Goal: Find specific page/section: Find specific page/section

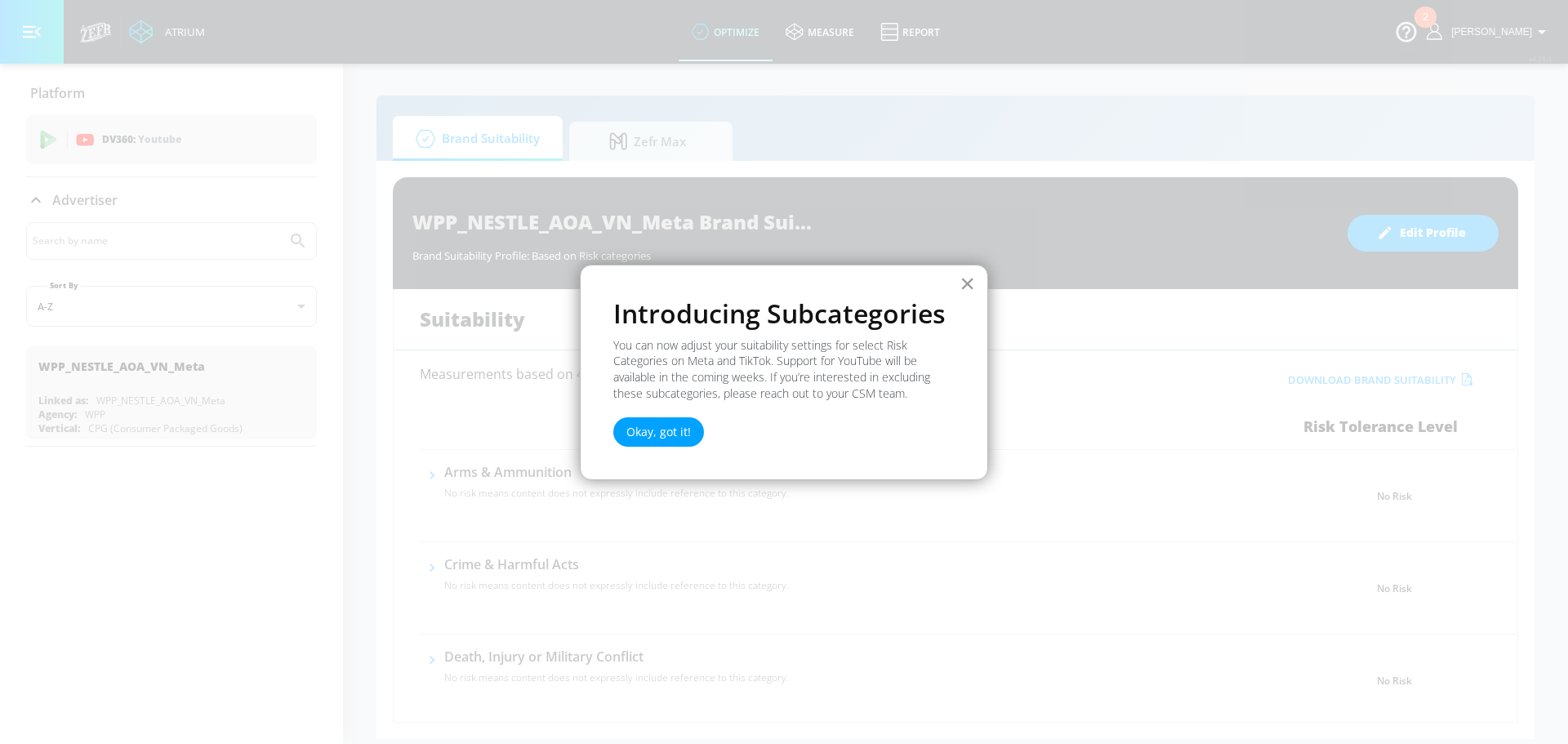
click at [961, 280] on button "×" at bounding box center [967, 283] width 16 height 27
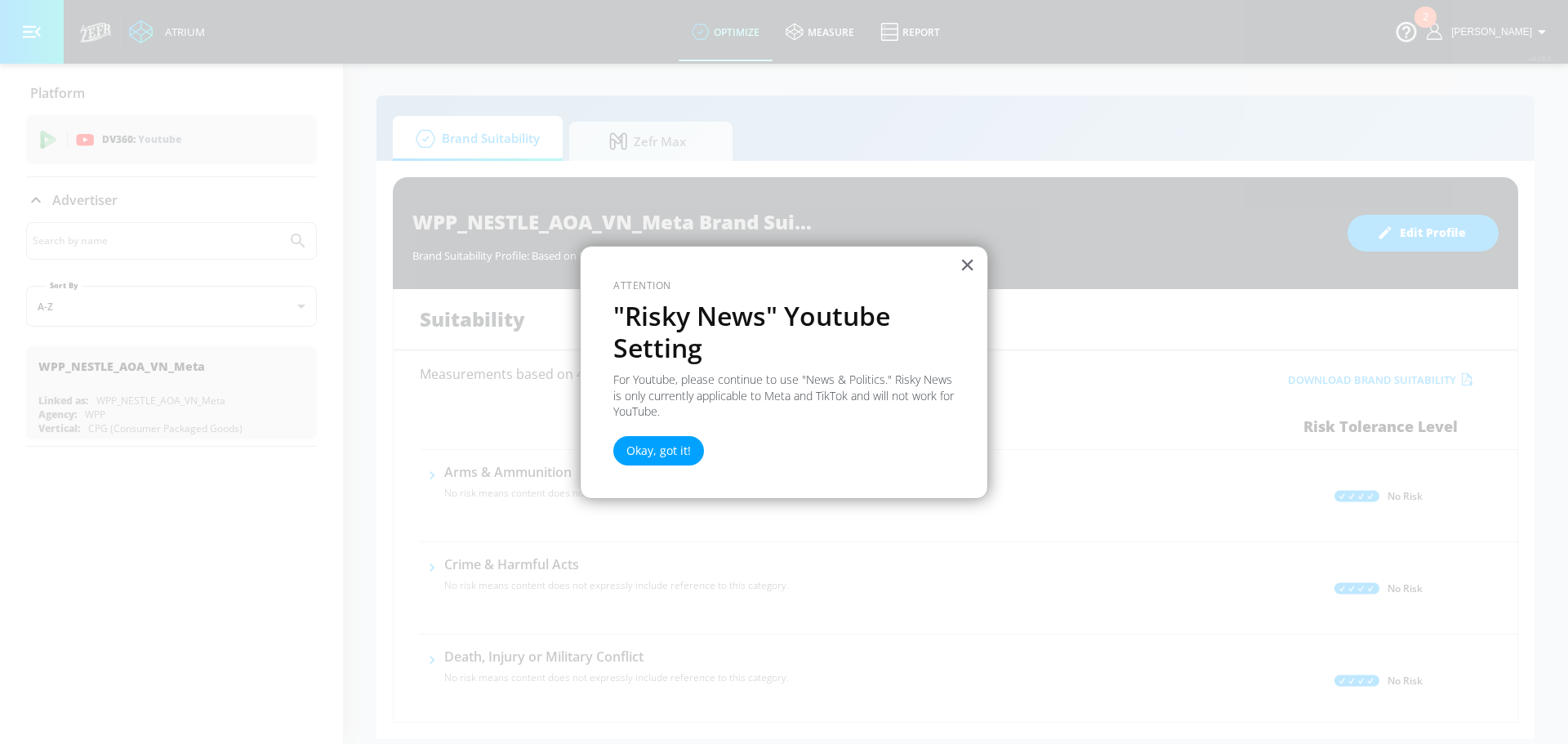
click at [965, 267] on button "×" at bounding box center [967, 265] width 16 height 27
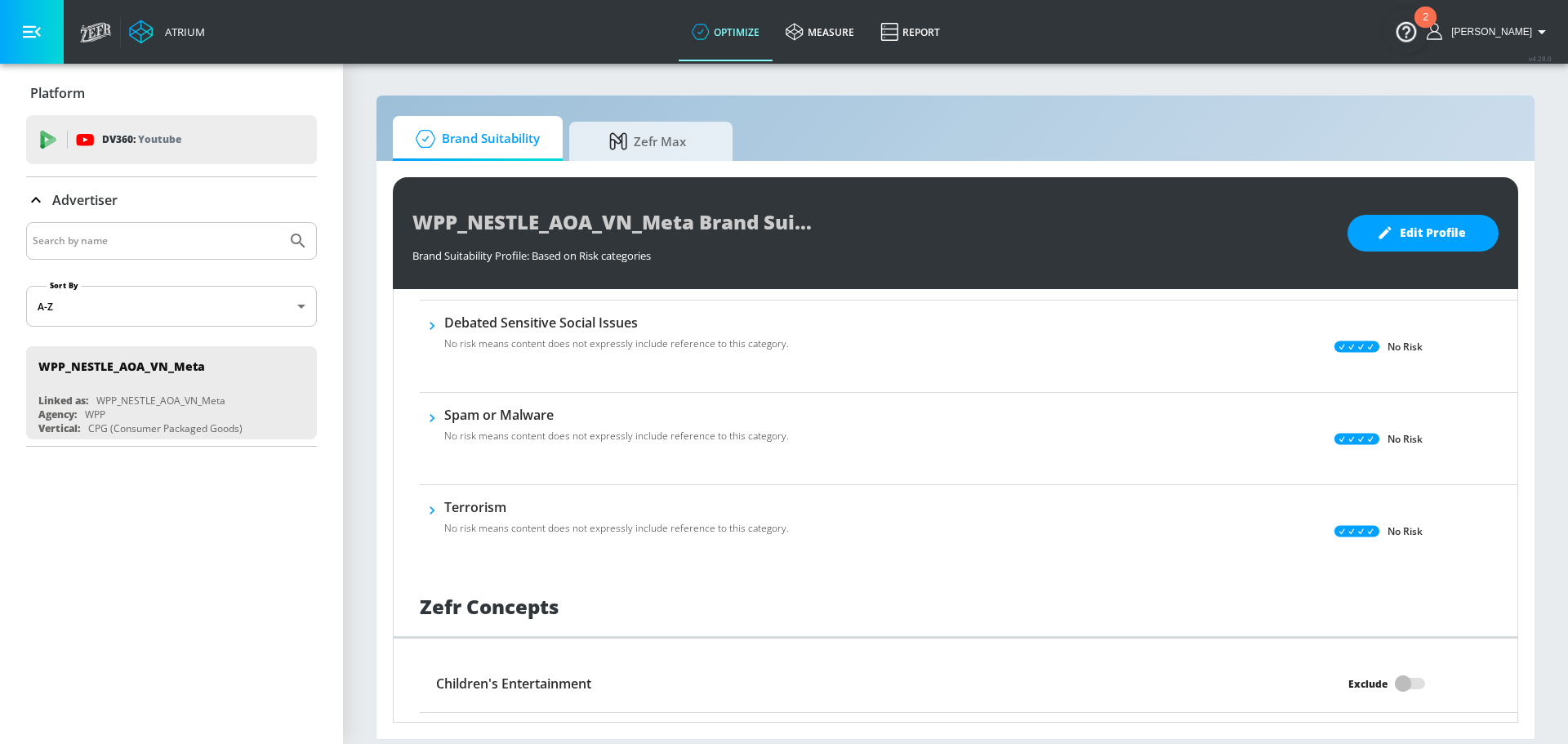
scroll to position [1260, 0]
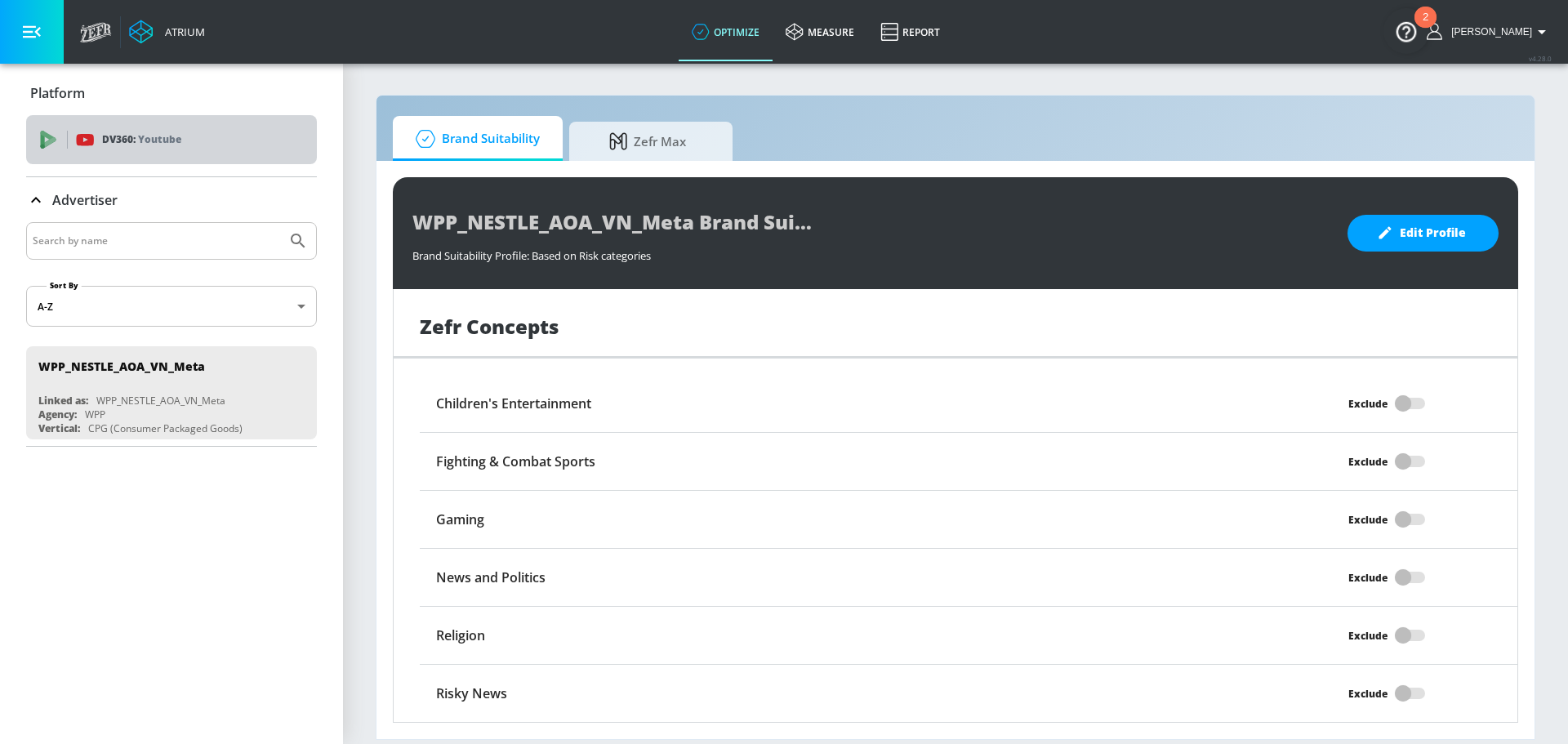
click at [241, 147] on div "DV360: Youtube" at bounding box center [190, 140] width 228 height 18
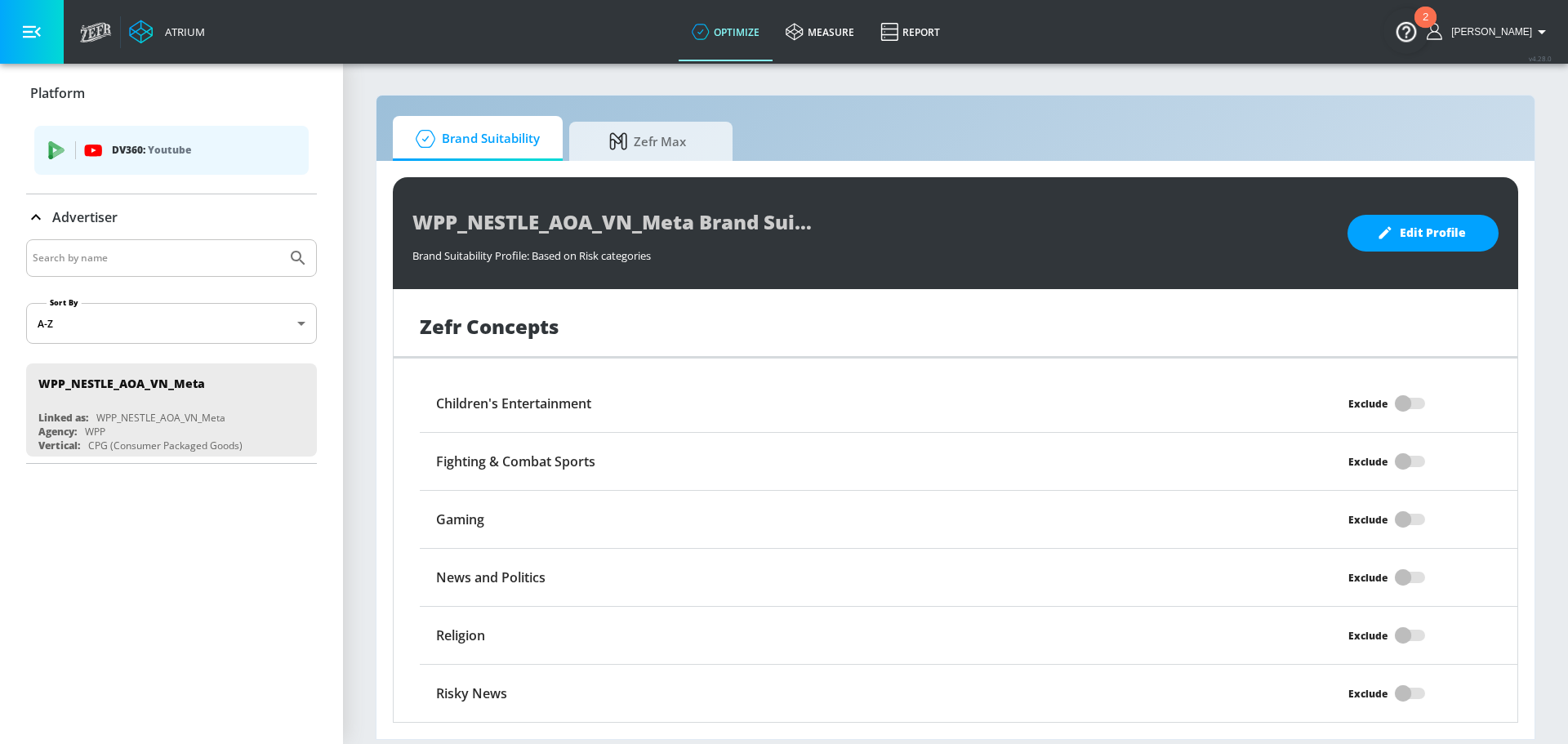
click at [241, 147] on p "DV360: Youtube" at bounding box center [204, 151] width 184 height 18
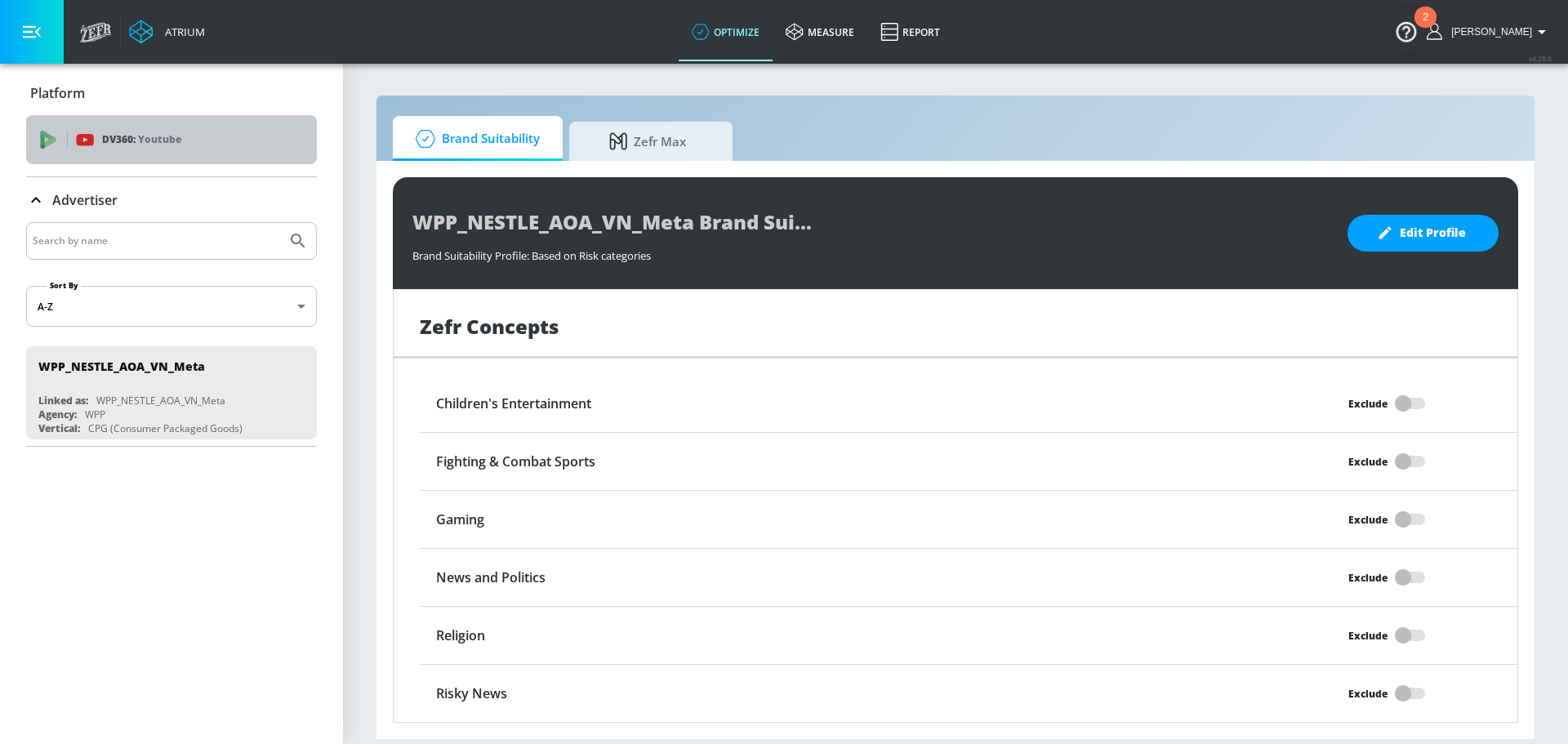
click at [241, 147] on div "DV360: Youtube" at bounding box center [190, 140] width 228 height 18
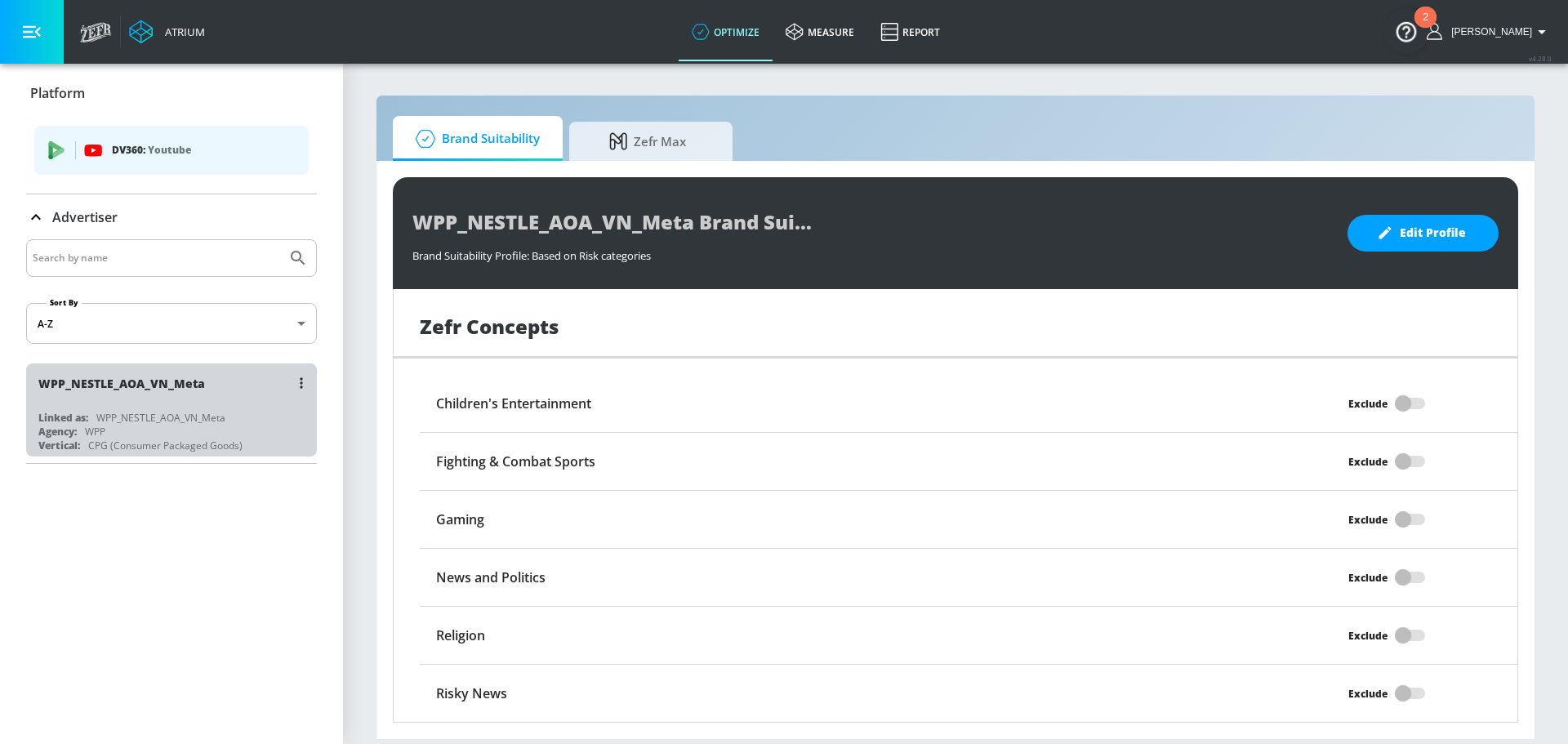
click at [285, 412] on div "Linked as: WPP_NESTLE_AOA_VN_Meta" at bounding box center [175, 418] width 274 height 14
click at [193, 418] on div "WPP_NESTLE_AOA_VN_Meta" at bounding box center [161, 418] width 129 height 14
click at [252, 414] on div "Linked as: WPP_NESTLE_AOA_VN_Meta" at bounding box center [175, 418] width 274 height 14
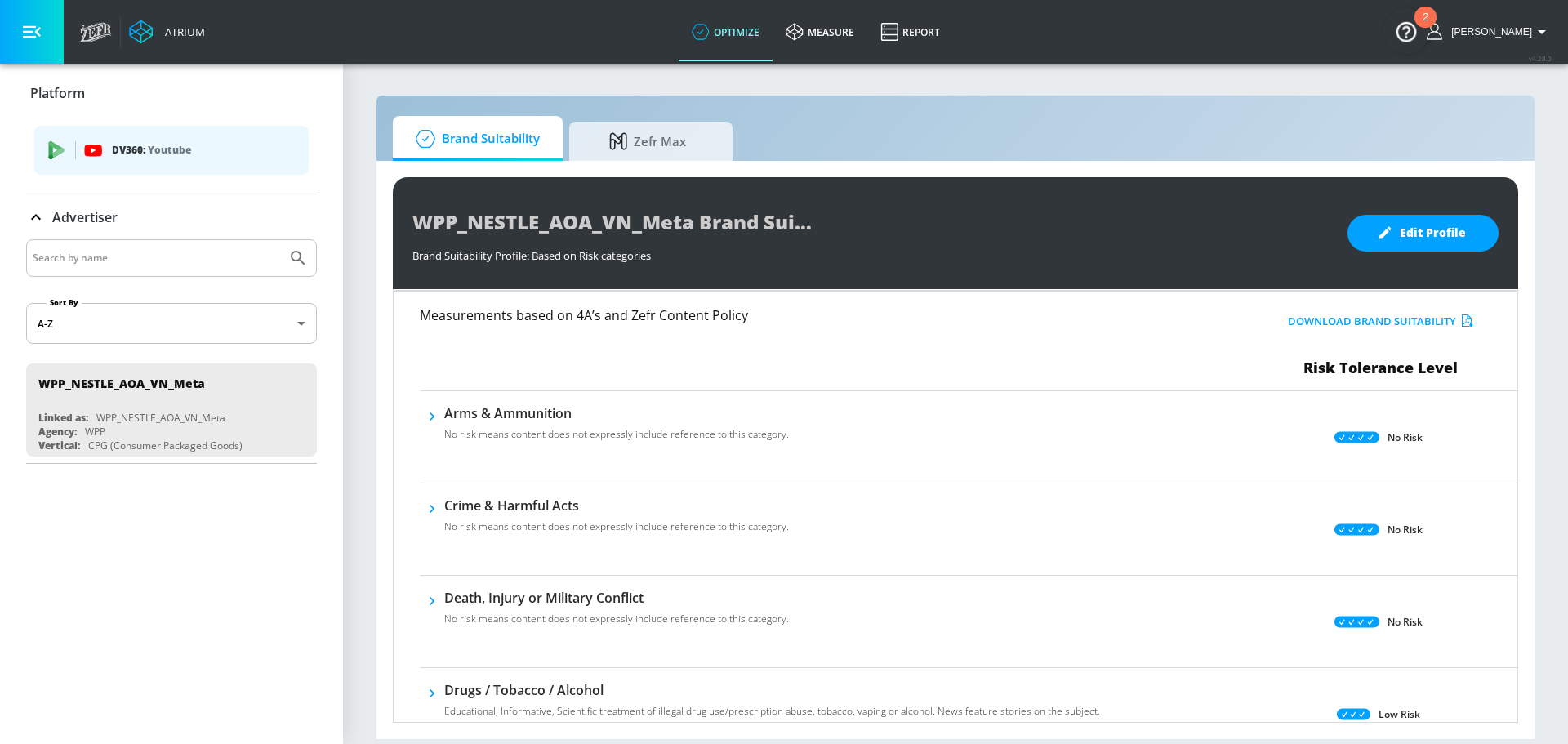
scroll to position [0, 0]
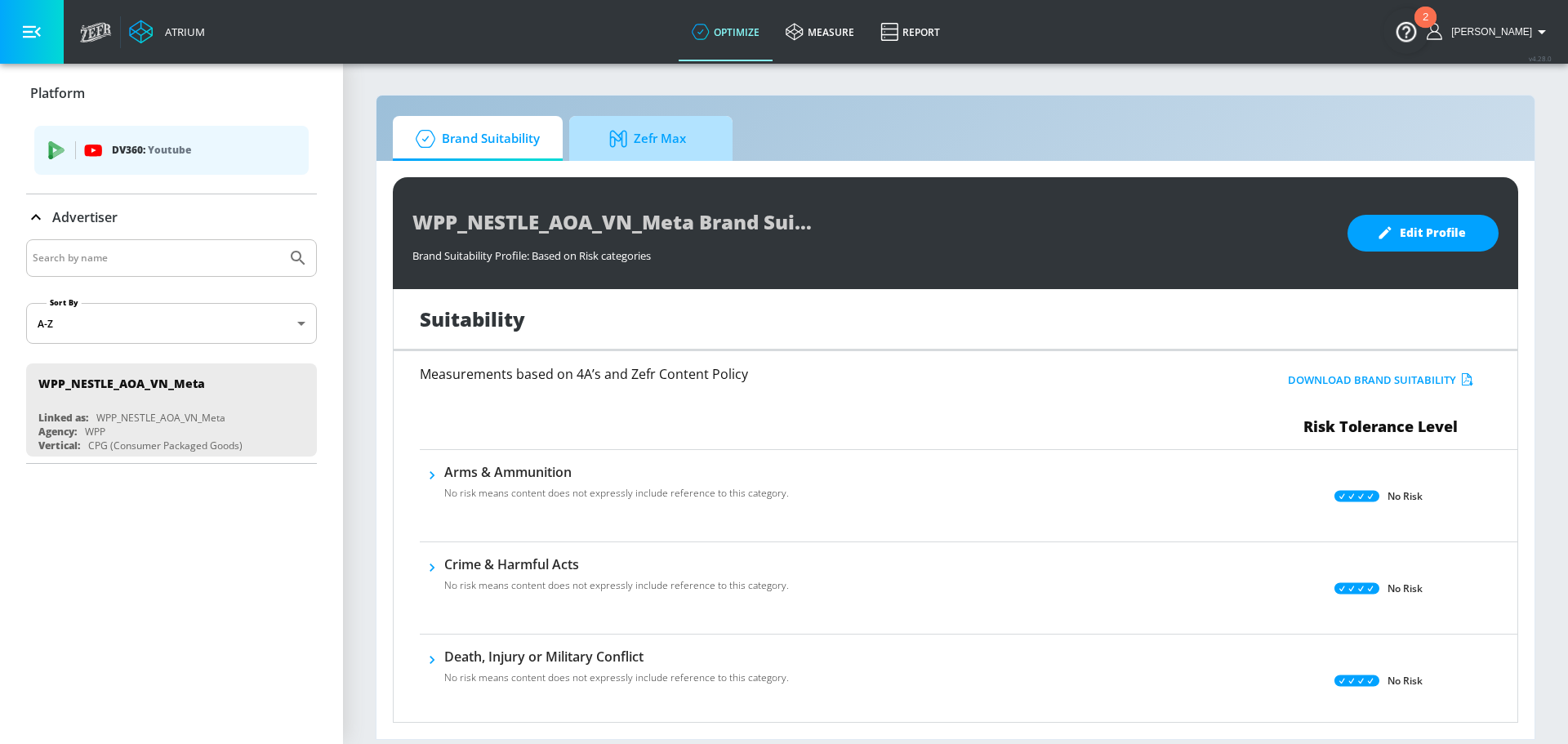
click at [709, 146] on span "Zefr Max" at bounding box center [648, 138] width 124 height 39
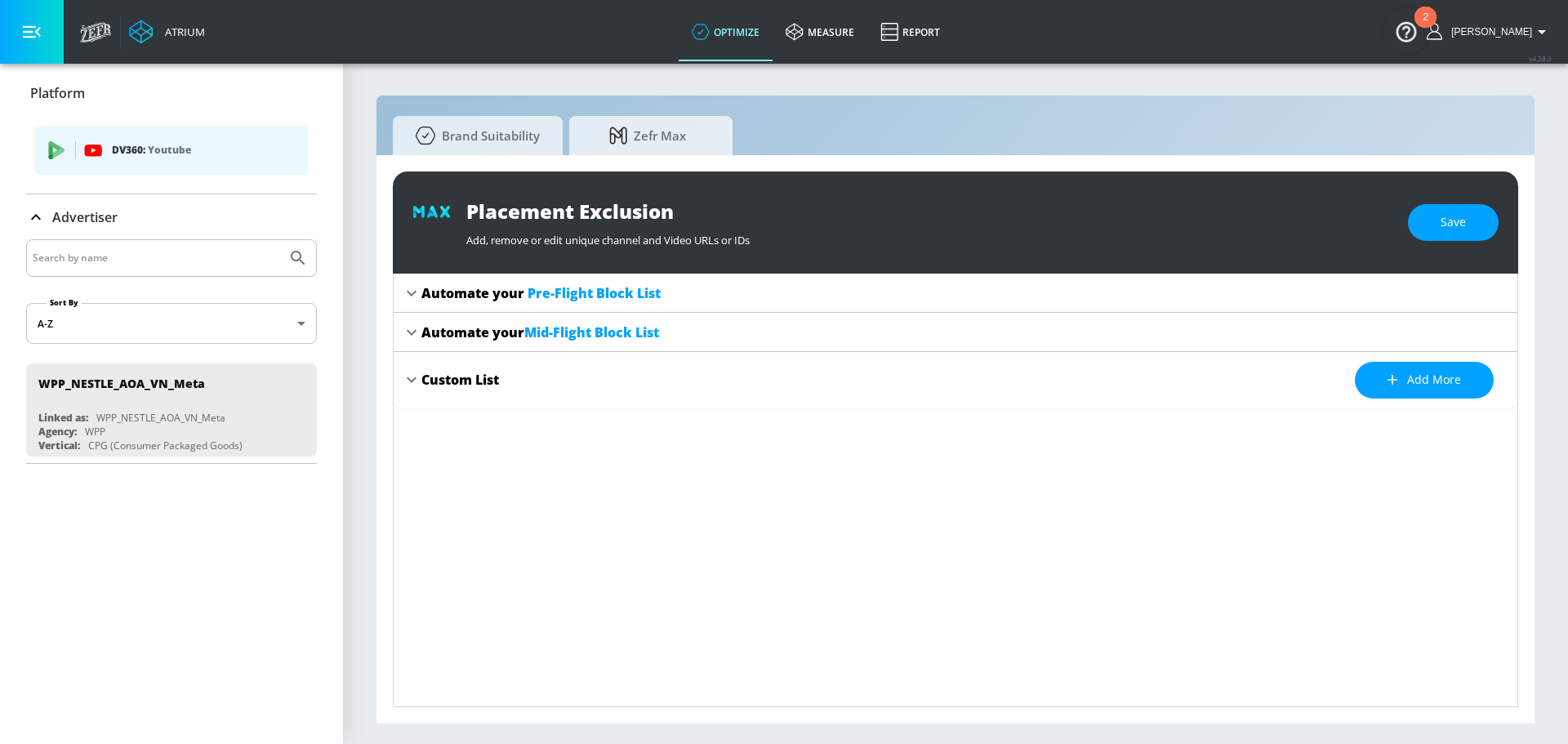
click at [414, 291] on icon at bounding box center [412, 293] width 20 height 20
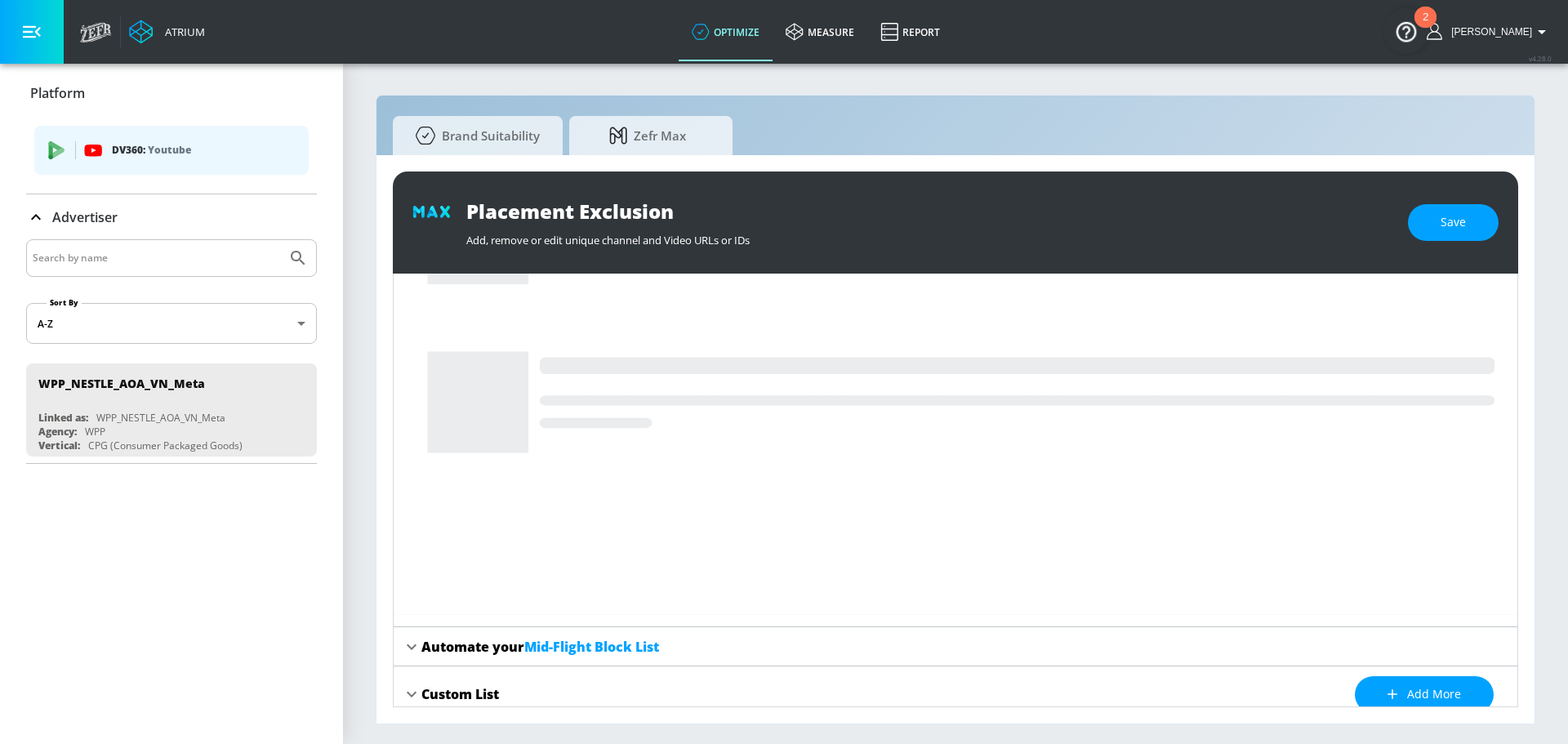
scroll to position [511, 0]
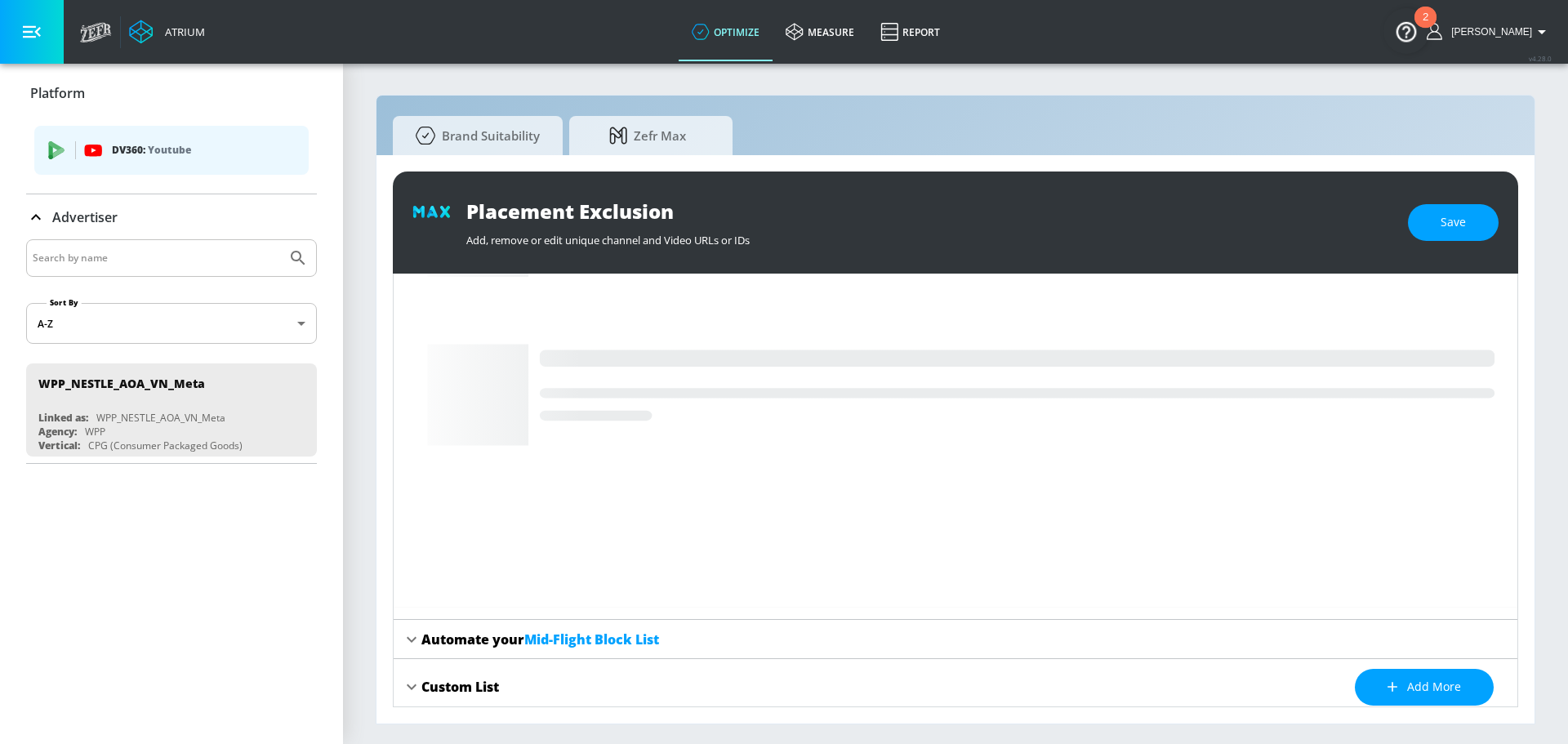
click at [409, 635] on icon at bounding box center [412, 640] width 20 height 20
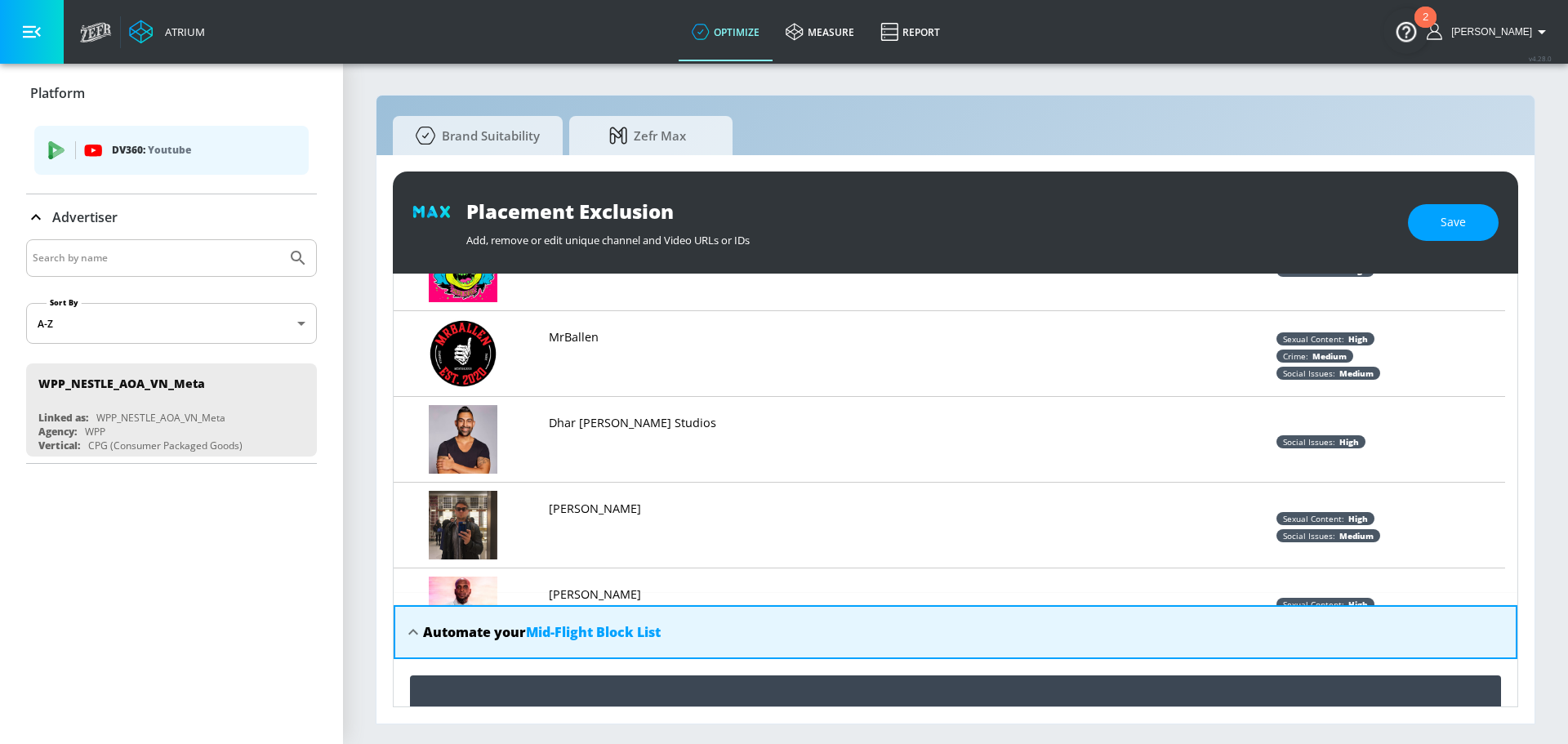
scroll to position [0, 0]
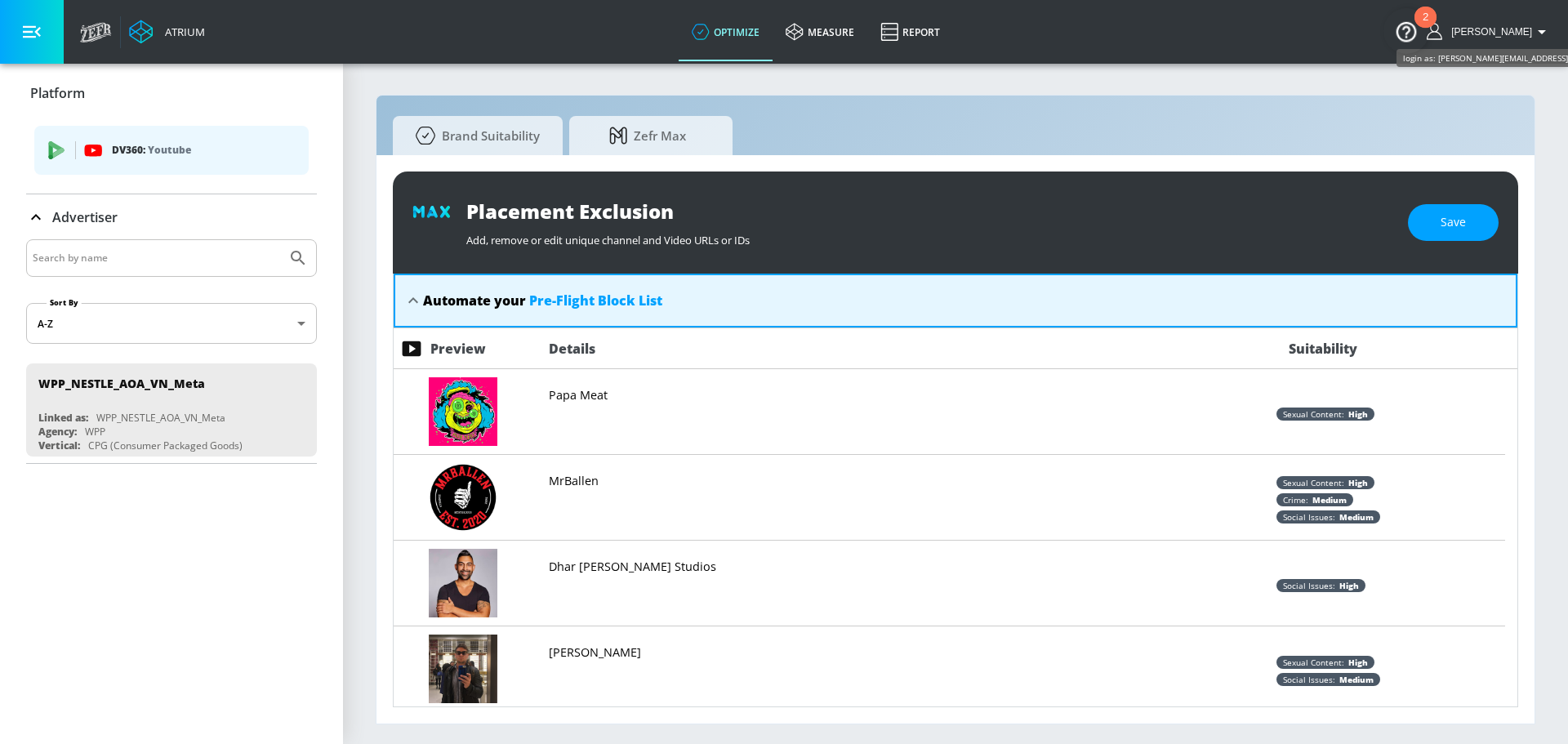
click at [1512, 29] on span "[PERSON_NAME]" at bounding box center [1488, 32] width 87 height 12
click at [864, 37] on div at bounding box center [784, 372] width 1568 height 744
click at [865, 35] on link "measure" at bounding box center [820, 31] width 94 height 59
